Goal: Complete application form: Complete application form

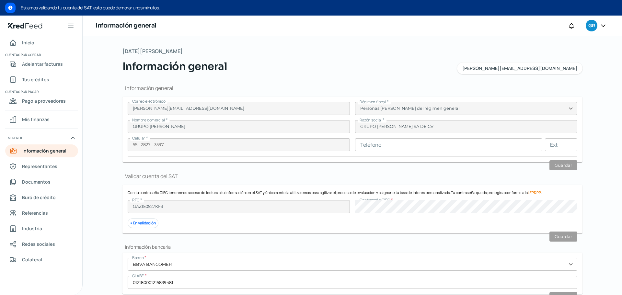
scroll to position [136, 0]
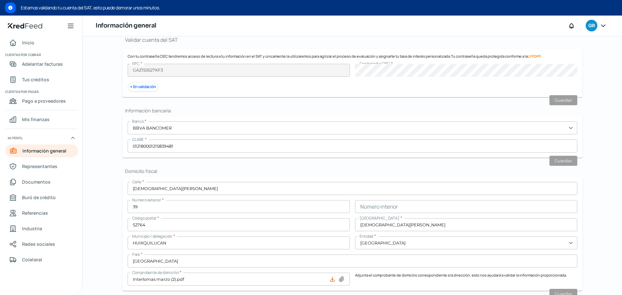
click at [28, 25] on icon "Inicio | KredFeed" at bounding box center [25, 25] width 35 height 5
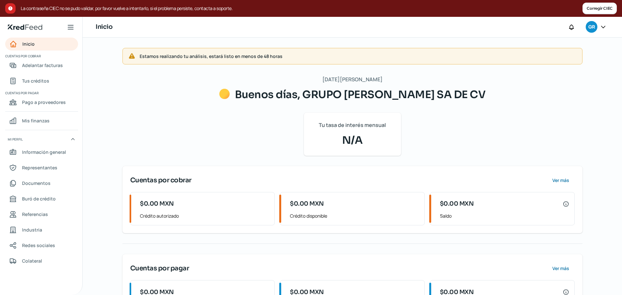
click at [598, 8] on button "Corregir CIEC" at bounding box center [599, 9] width 34 height 12
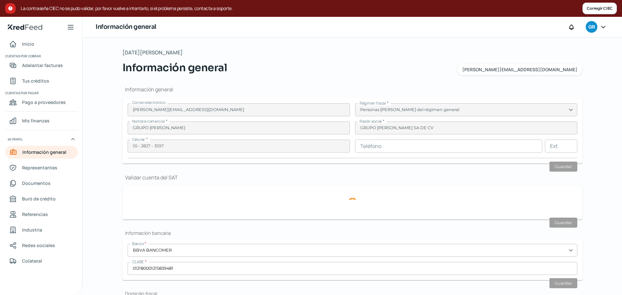
scroll to position [163, 0]
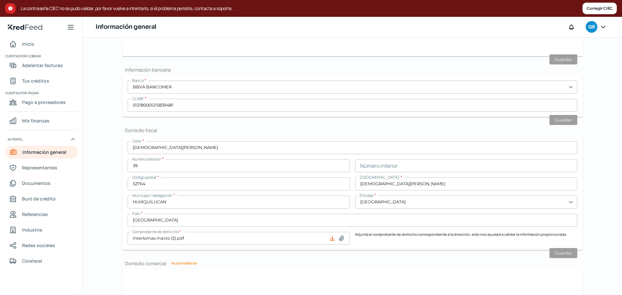
type input "GAZ150527KF3"
type input "[DEMOGRAPHIC_DATA][PERSON_NAME]"
type input "39"
type input "52764"
type input "[DEMOGRAPHIC_DATA][PERSON_NAME]"
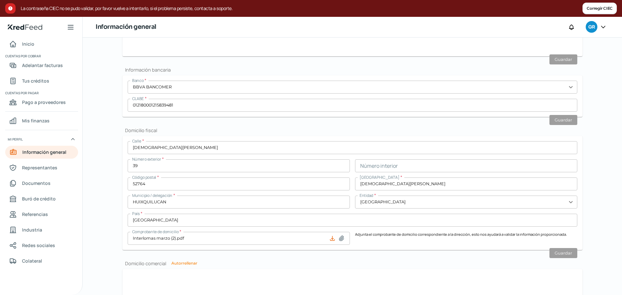
type input "HUIXQUILUCAN"
type input "[GEOGRAPHIC_DATA]"
type input "Interlomas marzo (2).pdf"
type input "2"
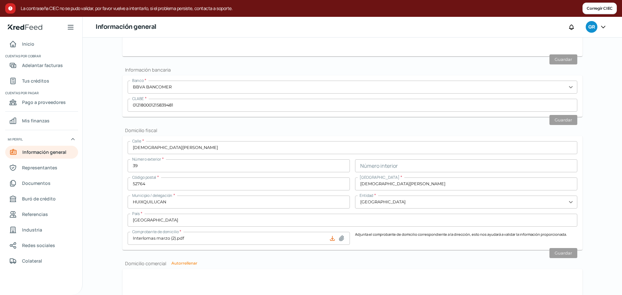
type input "6"
type input "Rentada"
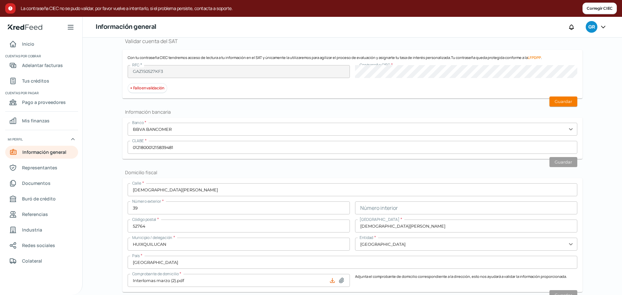
scroll to position [131, 0]
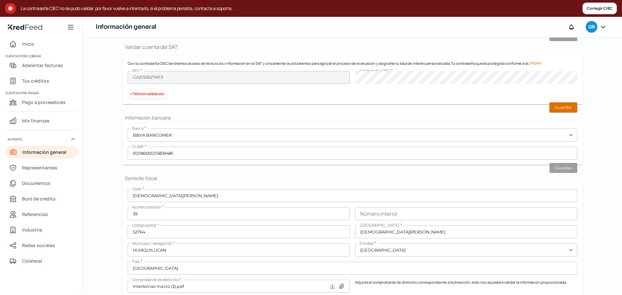
click at [569, 108] on button "Guardar" at bounding box center [563, 107] width 28 height 10
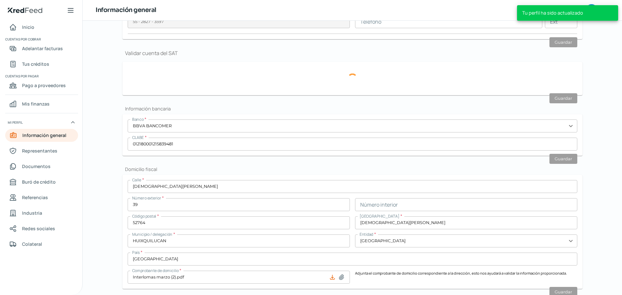
scroll to position [136, 0]
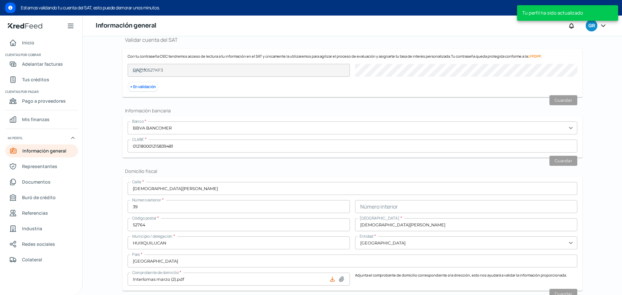
type input "GAZ150527KF3"
type input "[DEMOGRAPHIC_DATA][PERSON_NAME]"
type input "39"
type input "52764"
type input "[DEMOGRAPHIC_DATA][PERSON_NAME]"
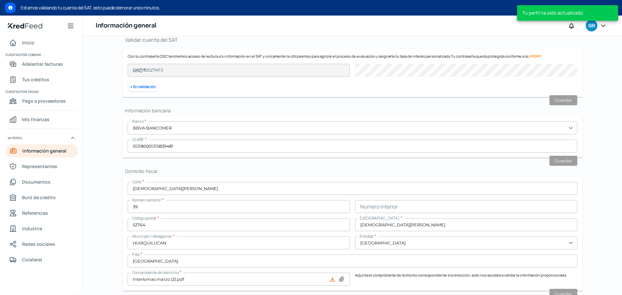
type input "HUIXQUILUCAN"
type input "[GEOGRAPHIC_DATA]"
type input "Interlomas marzo (2).pdf"
type input "2"
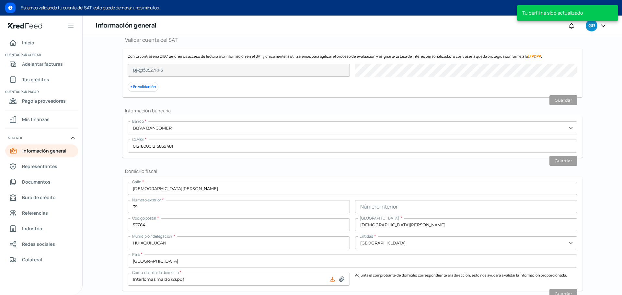
type input "6"
type input "Rentada"
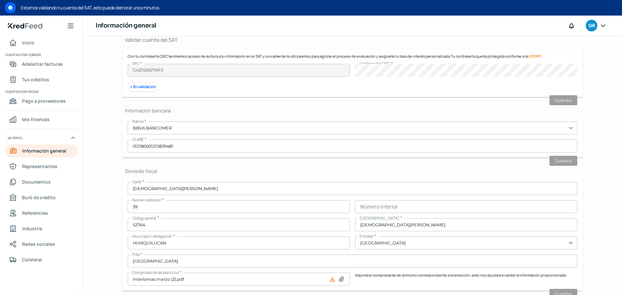
scroll to position [0, 0]
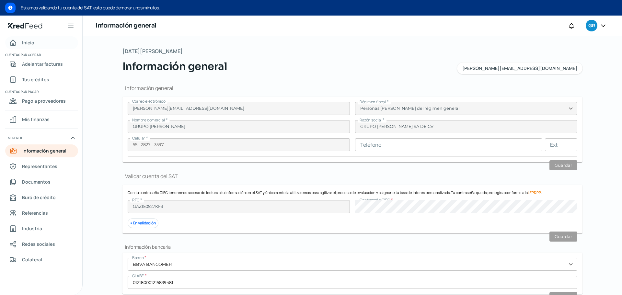
click at [30, 40] on span "Inicio" at bounding box center [28, 43] width 12 height 8
